Goal: Task Accomplishment & Management: Use online tool/utility

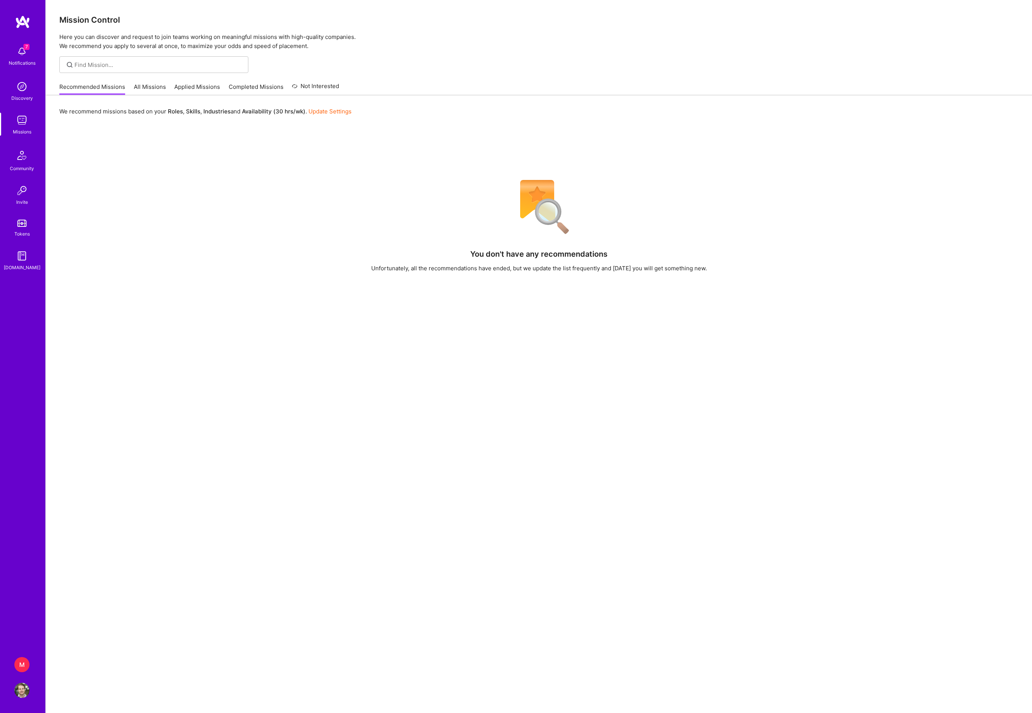
click at [22, 657] on div "M" at bounding box center [21, 664] width 15 height 15
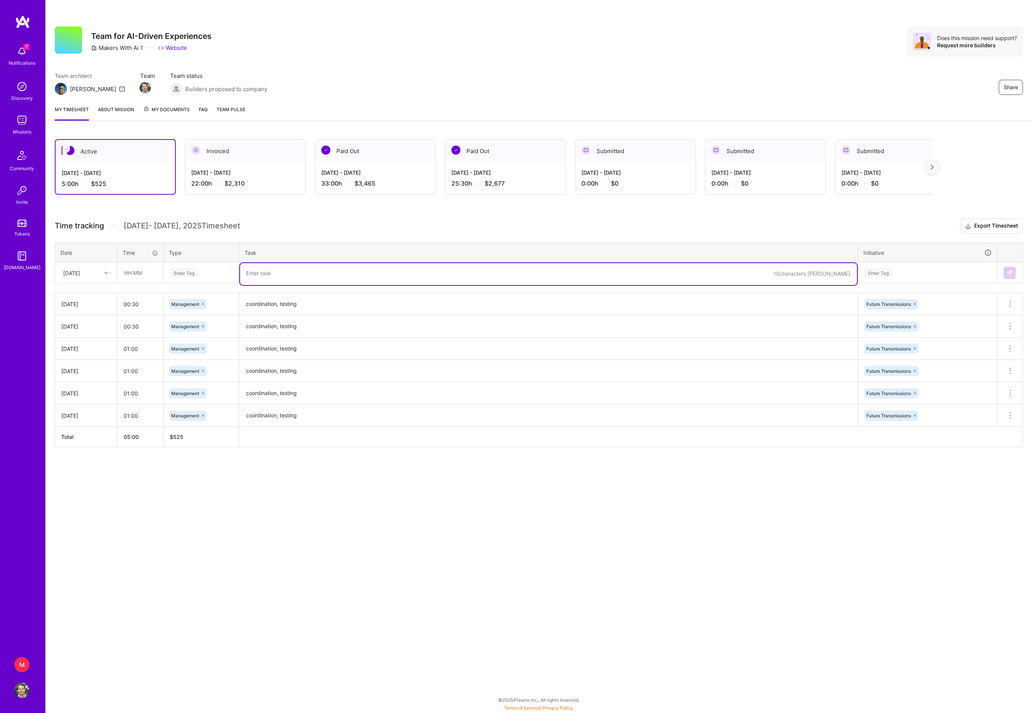
click at [290, 285] on textarea at bounding box center [548, 274] width 617 height 22
paste textarea "coordination, testing"
type textarea "coordination, testing"
click at [188, 279] on div "Enter Tag" at bounding box center [184, 273] width 28 height 12
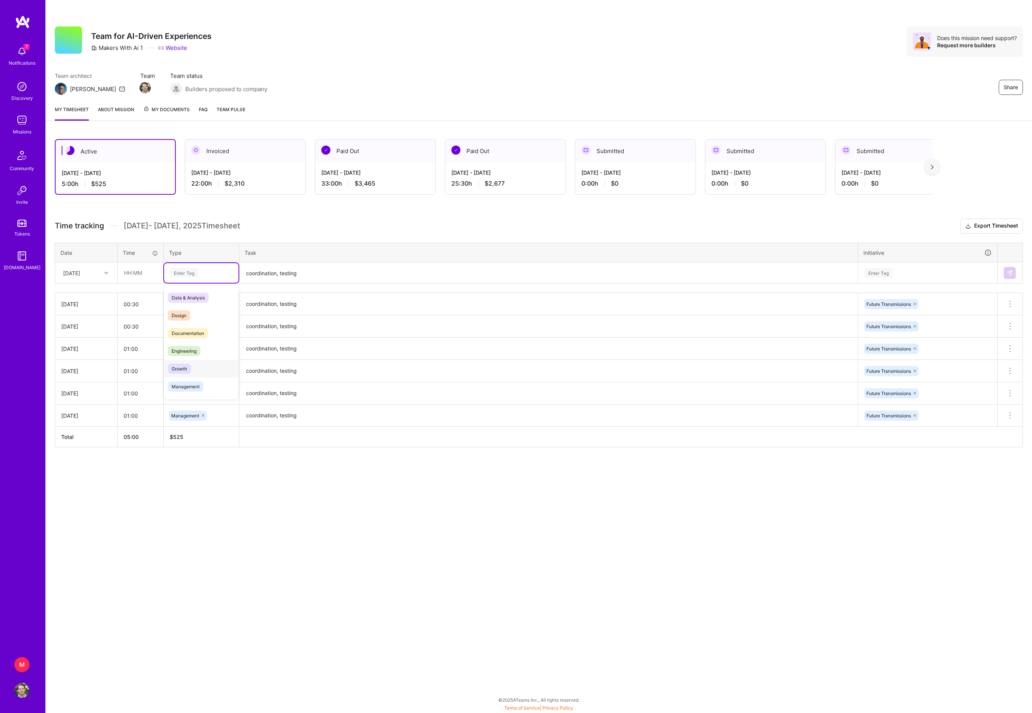
click at [188, 396] on div "Management" at bounding box center [201, 387] width 74 height 18
click at [140, 283] on input "text" at bounding box center [140, 273] width 45 height 20
type input "00:30"
click at [332, 231] on h3 "Time tracking [DATE] - [DATE] Timesheet Export Timesheet" at bounding box center [539, 226] width 968 height 15
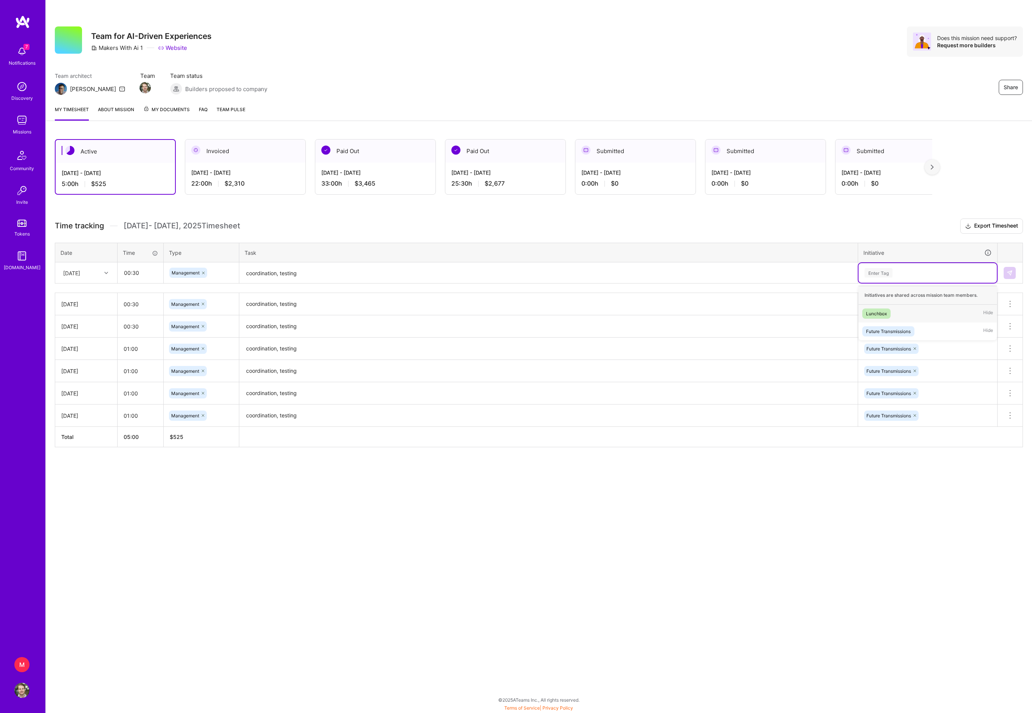
click at [936, 278] on div "Enter Tag" at bounding box center [928, 272] width 128 height 9
click at [911, 335] on div "Future Transmissions" at bounding box center [888, 331] width 45 height 8
click at [1007, 281] on td at bounding box center [1010, 272] width 25 height 21
click at [1007, 276] on img at bounding box center [1010, 273] width 6 height 6
